Goal: Go to known website: Access a specific website the user already knows

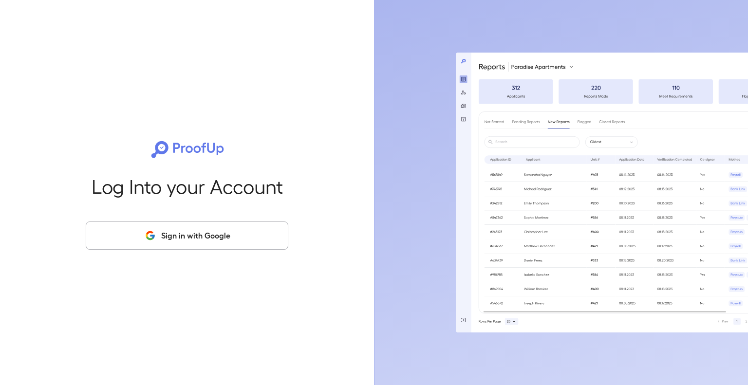
click at [249, 231] on button "Sign in with Google" at bounding box center [187, 235] width 202 height 28
